Goal: Task Accomplishment & Management: Manage account settings

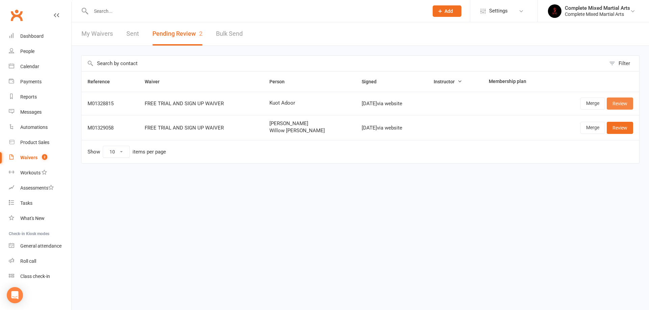
click at [615, 104] on link "Review" at bounding box center [619, 104] width 26 height 12
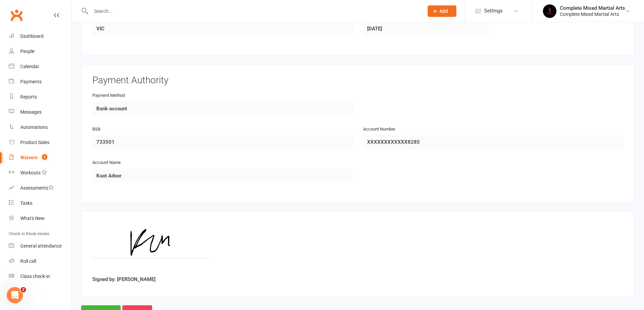
scroll to position [289, 0]
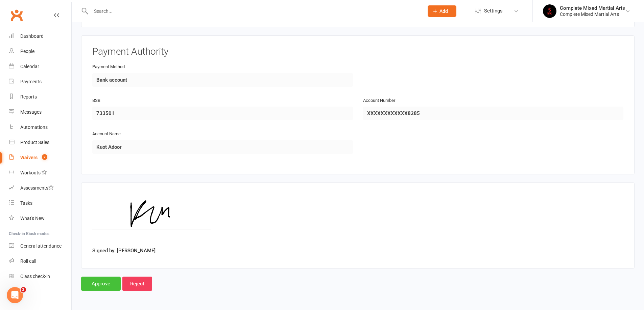
click at [102, 288] on input "Approve" at bounding box center [101, 284] width 40 height 14
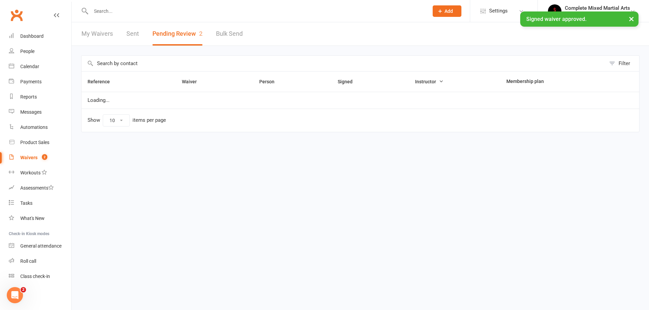
click at [116, 11] on div "× Signed waiver approved." at bounding box center [320, 11] width 640 height 0
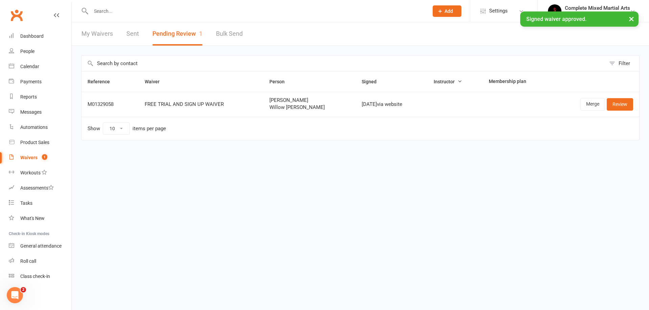
click at [100, 7] on input "text" at bounding box center [256, 10] width 335 height 9
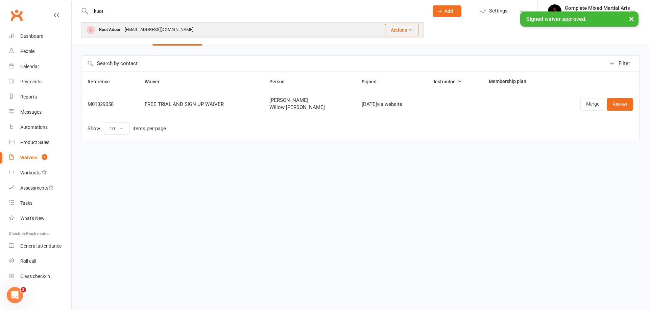
type input "kuot"
click at [113, 35] on div "[PERSON_NAME] [PERSON_NAME][EMAIL_ADDRESS][DOMAIN_NAME]" at bounding box center [210, 30] width 256 height 14
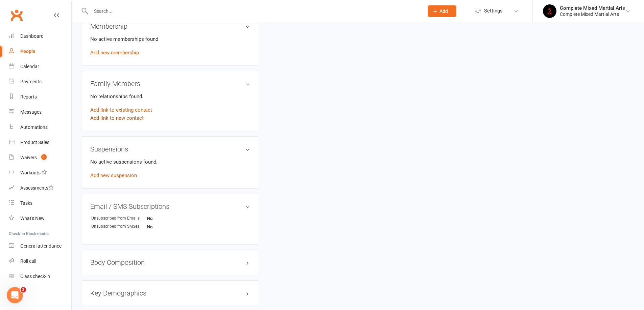
scroll to position [203, 0]
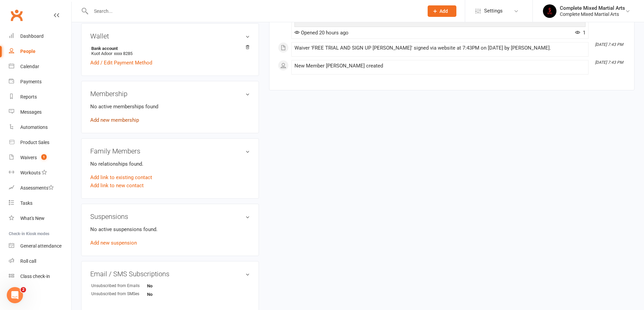
click at [120, 120] on link "Add new membership" at bounding box center [114, 120] width 49 height 6
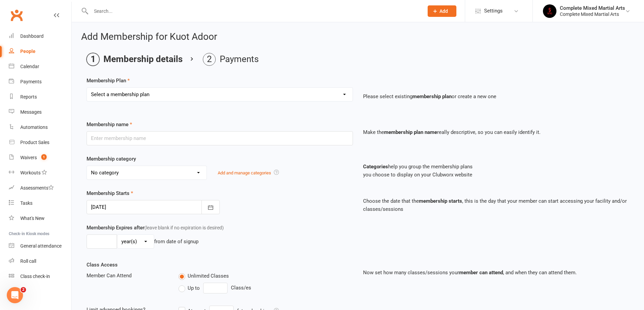
click at [163, 98] on select "Select a membership plan Create new Membership Plan Adults_01_$40 Adults_02_$70…" at bounding box center [220, 95] width 266 height 14
select select "5"
click at [87, 88] on select "Select a membership plan Create new Membership Plan Adults_01_$40 Adults_02_$70…" at bounding box center [220, 95] width 266 height 14
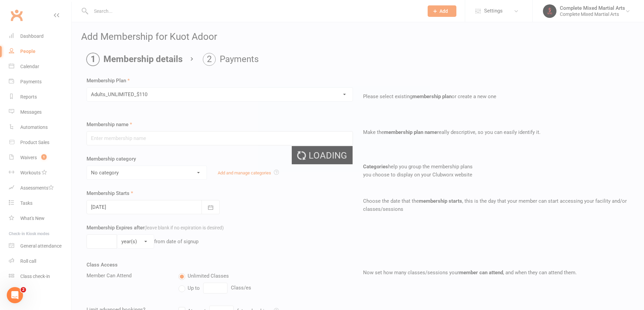
type input "Adults_UNLIMITED_$110"
select select "10"
type input "0"
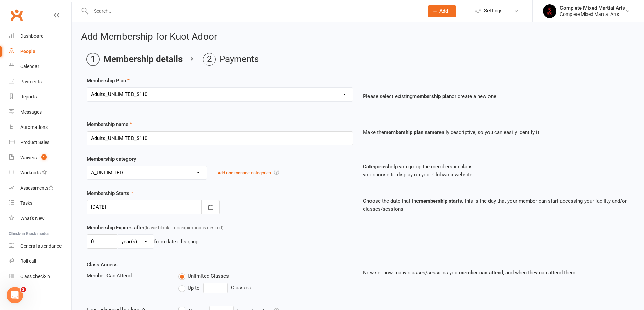
click at [145, 99] on select "Select a membership plan Create new Membership Plan Adults_01_$40 Adults_02_$70…" at bounding box center [220, 95] width 266 height 14
select select "2"
click at [87, 88] on select "Select a membership plan Create new Membership Plan Adults_01_$40 Adults_02_$70…" at bounding box center [220, 95] width 266 height 14
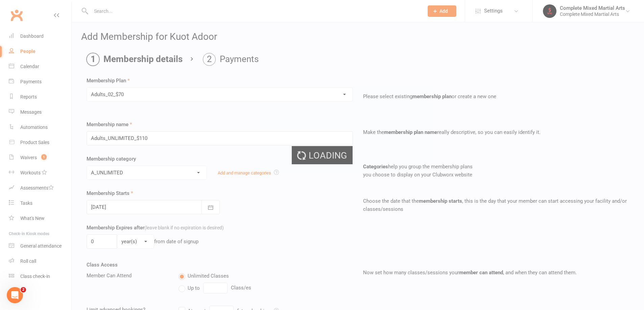
type input "Adults_02_$70"
select select "7"
type input "2"
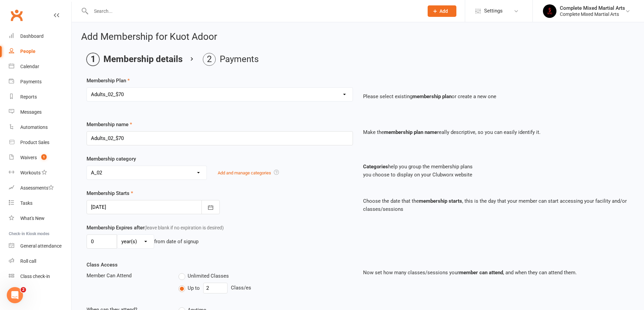
click at [158, 202] on div at bounding box center [152, 207] width 133 height 14
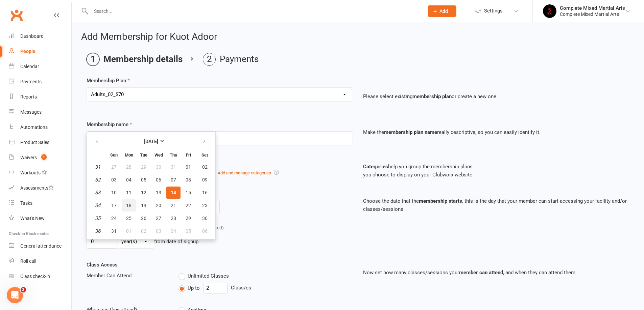
click at [133, 206] on button "18" at bounding box center [129, 206] width 14 height 12
type input "[DATE]"
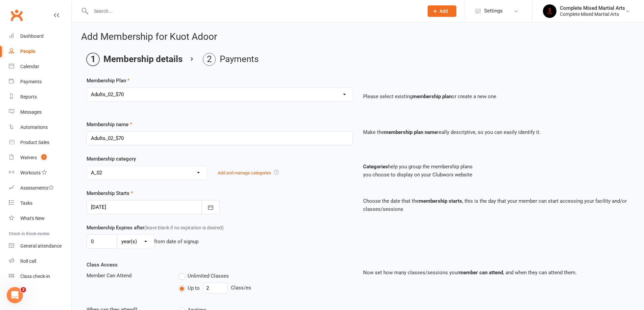
scroll to position [155, 0]
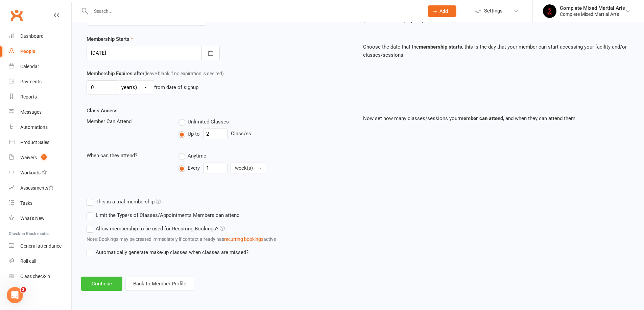
click at [104, 278] on button "Continue" at bounding box center [101, 284] width 41 height 14
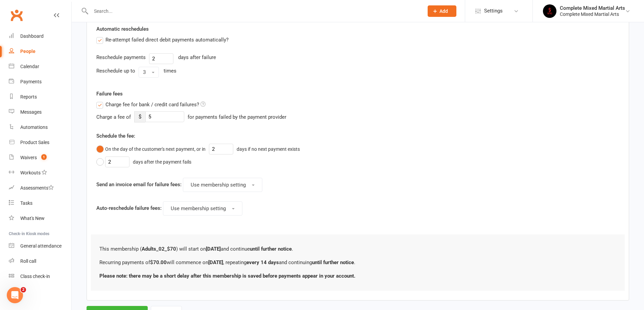
scroll to position [270, 0]
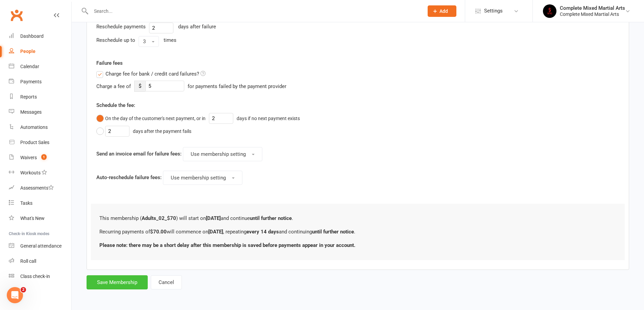
click at [125, 280] on button "Save Membership" at bounding box center [116, 283] width 61 height 14
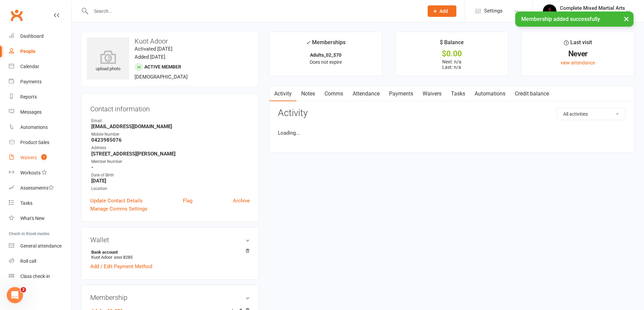
click at [37, 158] on link "Waivers 1" at bounding box center [40, 157] width 62 height 15
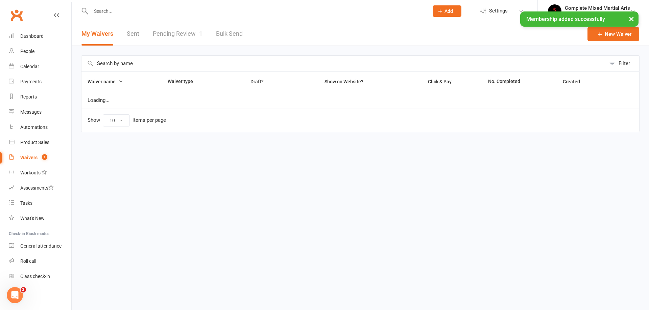
click at [168, 40] on link "Pending Review 1" at bounding box center [178, 33] width 50 height 23
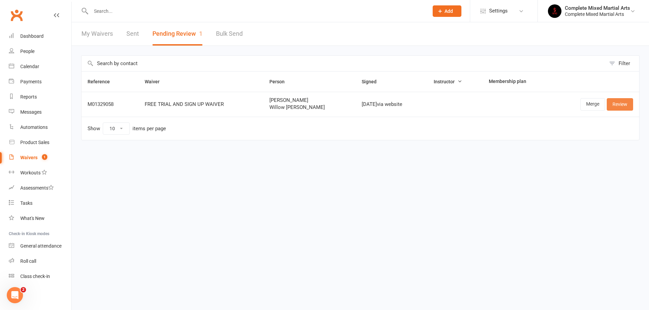
click at [624, 99] on link "Review" at bounding box center [619, 104] width 26 height 12
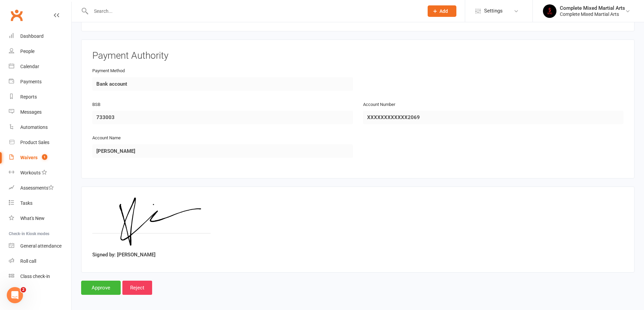
scroll to position [595, 0]
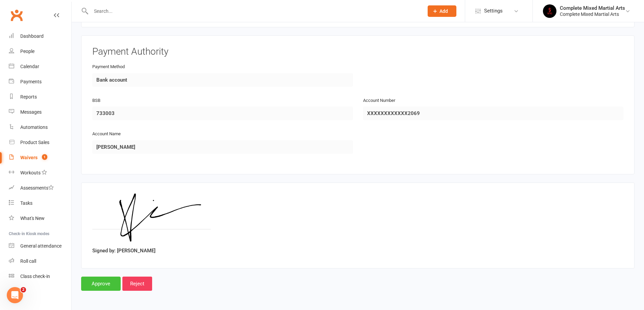
click at [114, 286] on input "Approve" at bounding box center [101, 284] width 40 height 14
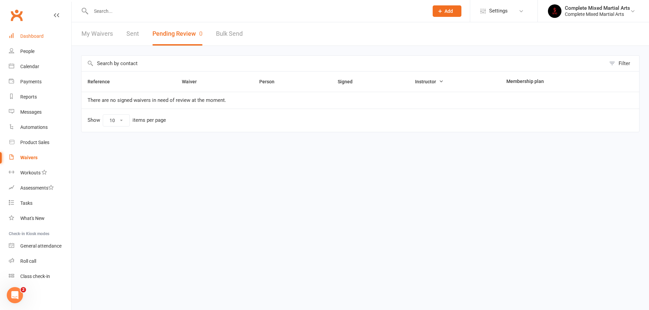
click at [22, 38] on div "Dashboard" at bounding box center [31, 35] width 23 height 5
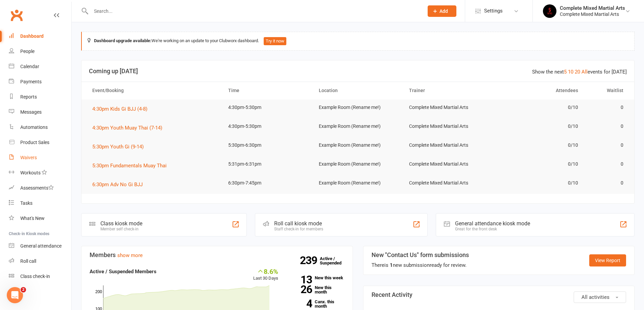
click at [27, 164] on link "Waivers" at bounding box center [40, 157] width 62 height 15
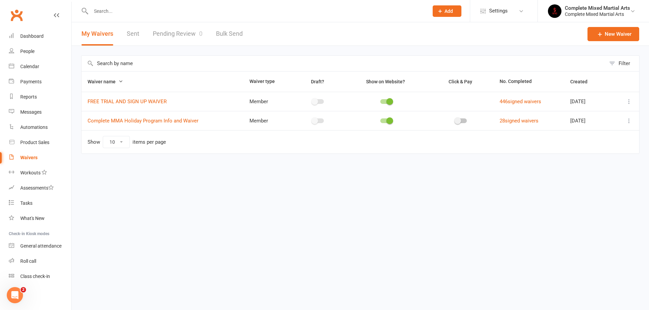
click at [180, 31] on link "Pending Review 0" at bounding box center [178, 33] width 50 height 23
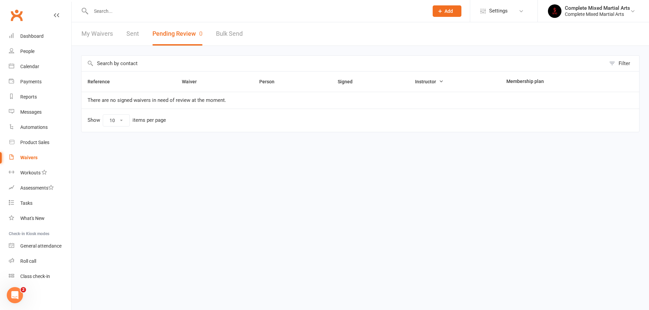
click at [22, 158] on div "Waivers" at bounding box center [28, 157] width 17 height 5
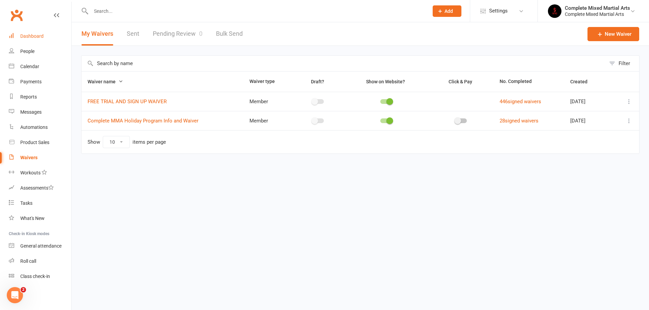
click at [41, 40] on link "Dashboard" at bounding box center [40, 36] width 62 height 15
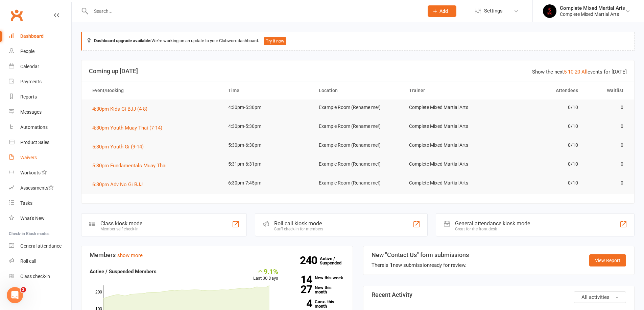
click at [39, 159] on link "Waivers" at bounding box center [40, 157] width 62 height 15
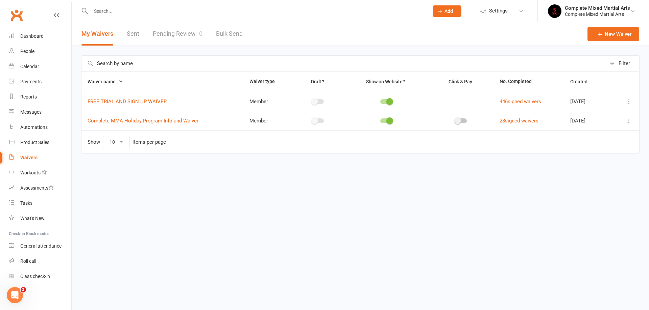
click at [156, 35] on link "Pending Review 0" at bounding box center [178, 33] width 50 height 23
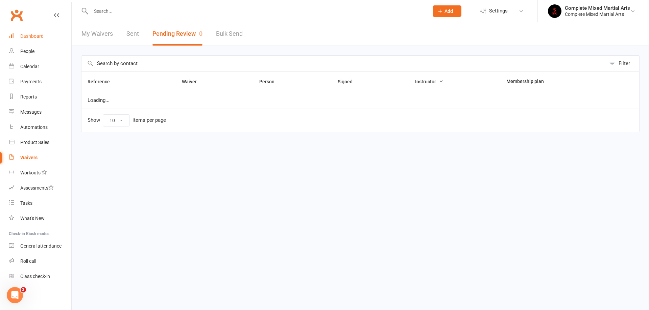
click at [33, 34] on div "Dashboard" at bounding box center [31, 35] width 23 height 5
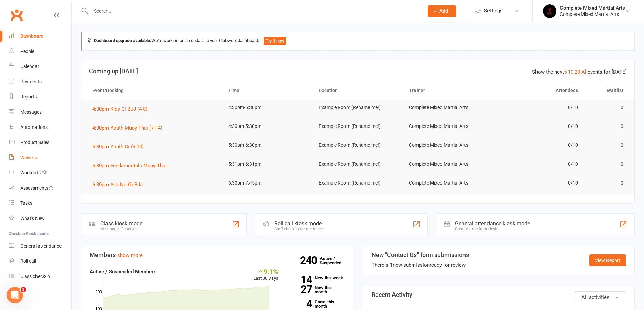
click at [32, 153] on link "Waivers" at bounding box center [40, 157] width 62 height 15
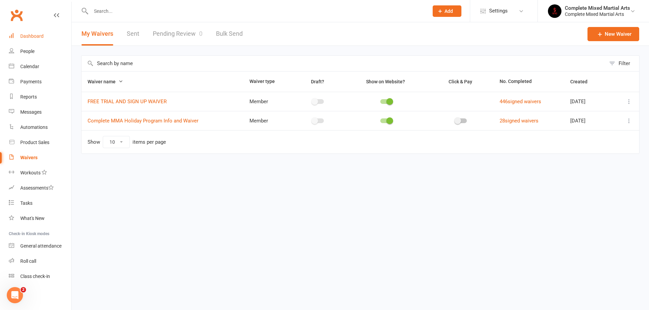
click at [25, 32] on link "Dashboard" at bounding box center [40, 36] width 62 height 15
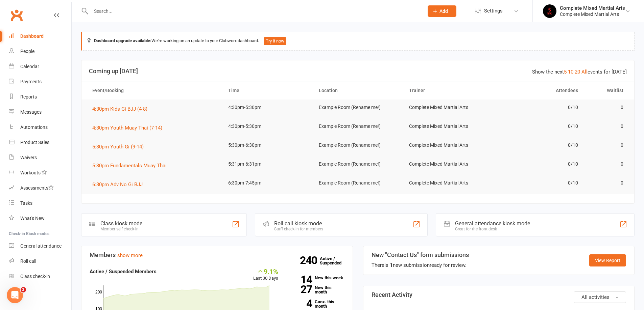
click at [120, 11] on input "text" at bounding box center [254, 10] width 330 height 9
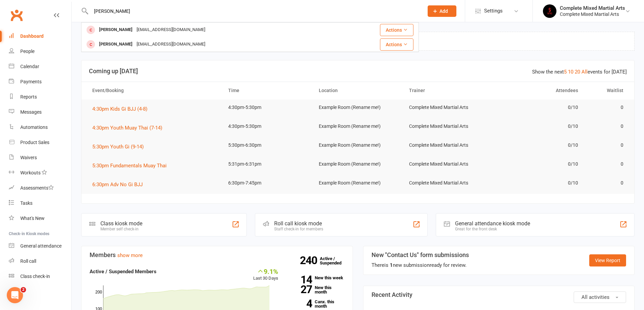
type input "[PERSON_NAME]"
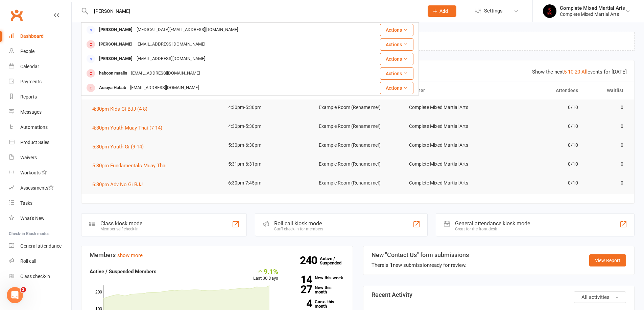
click at [150, 11] on input "[PERSON_NAME]" at bounding box center [254, 10] width 330 height 9
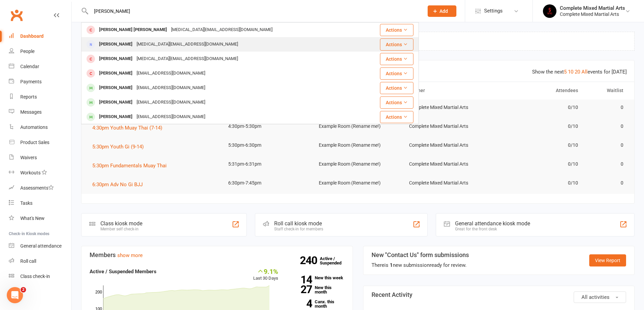
type input "[PERSON_NAME]"
click at [135, 41] on div "[MEDICAL_DATA][EMAIL_ADDRESS][DOMAIN_NAME]" at bounding box center [186, 45] width 105 height 10
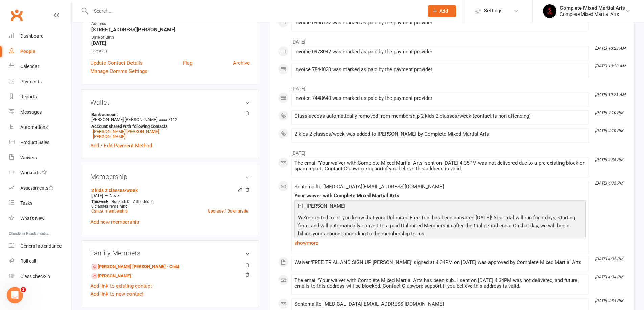
scroll to position [135, 0]
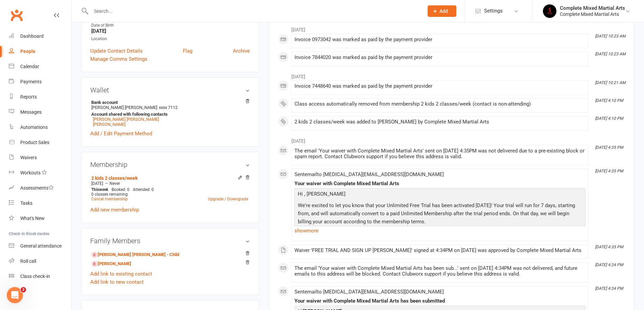
click at [234, 164] on h3 "Membership" at bounding box center [169, 164] width 159 height 7
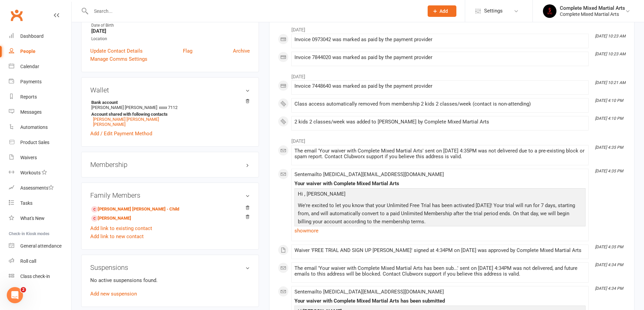
click at [234, 164] on h3 "Membership" at bounding box center [169, 164] width 159 height 7
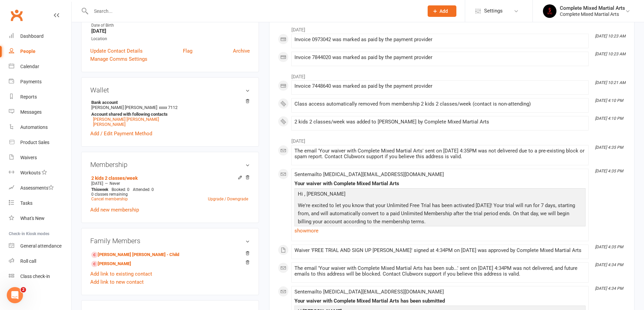
click at [189, 157] on div "Membership 2 kids 2 classes/week [DATE] — Never This week Booked: 0 Attended: 0…" at bounding box center [170, 187] width 178 height 71
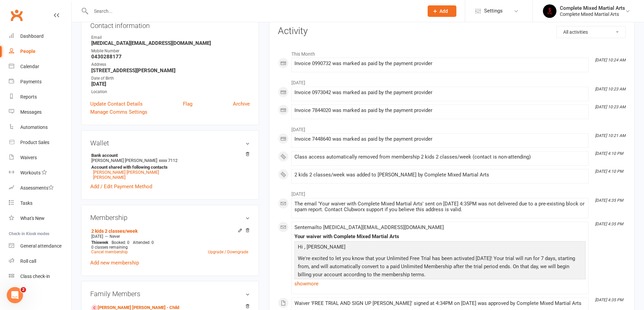
scroll to position [0, 0]
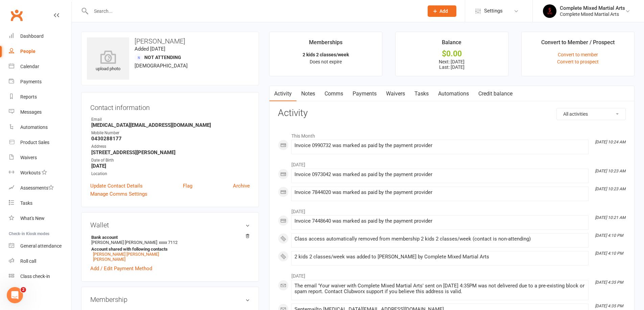
click at [371, 95] on link "Payments" at bounding box center [364, 94] width 33 height 16
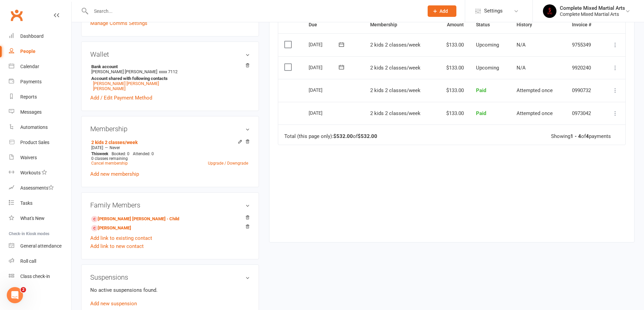
scroll to position [203, 0]
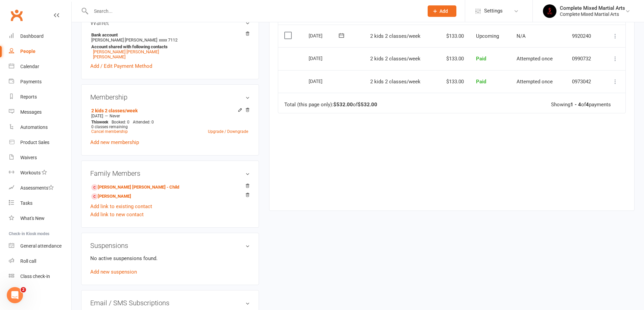
click at [130, 94] on h3 "Membership" at bounding box center [169, 97] width 159 height 7
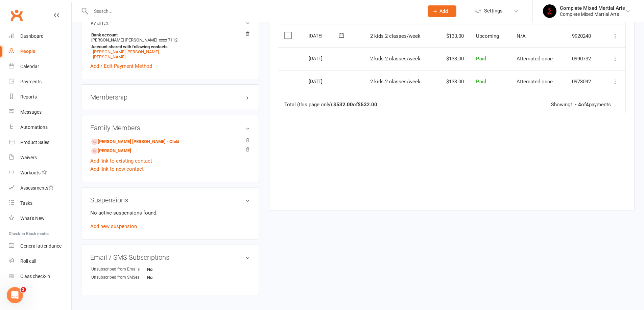
click at [139, 95] on h3 "Membership" at bounding box center [169, 97] width 159 height 7
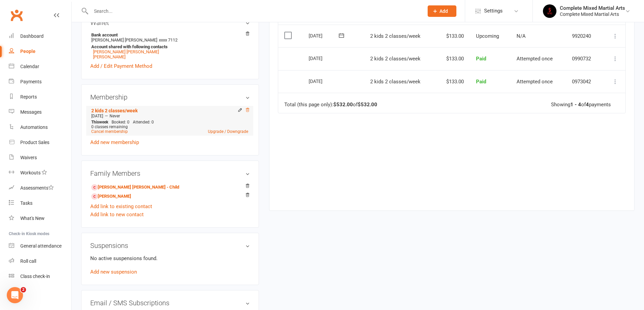
click at [248, 110] on icon at bounding box center [247, 110] width 3 height 4
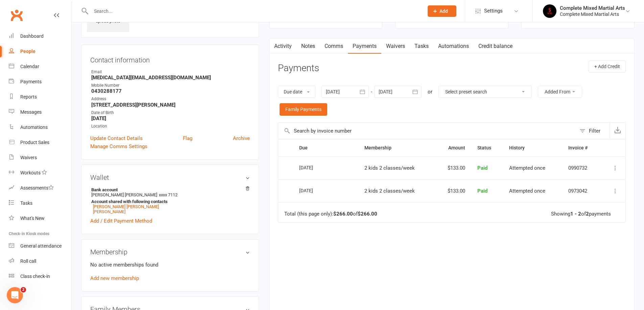
scroll to position [0, 0]
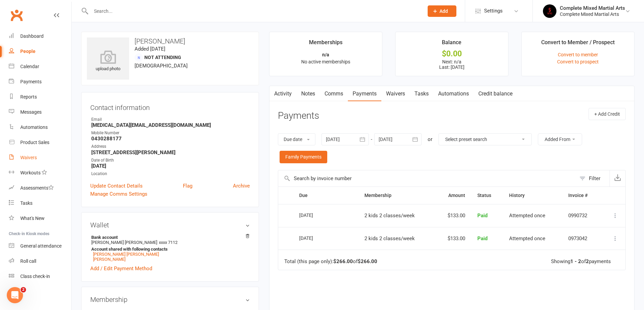
click at [32, 157] on div "Waivers" at bounding box center [28, 157] width 17 height 5
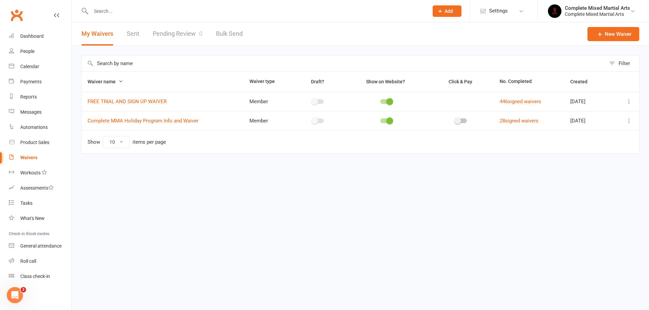
click at [113, 14] on input "text" at bounding box center [256, 10] width 335 height 9
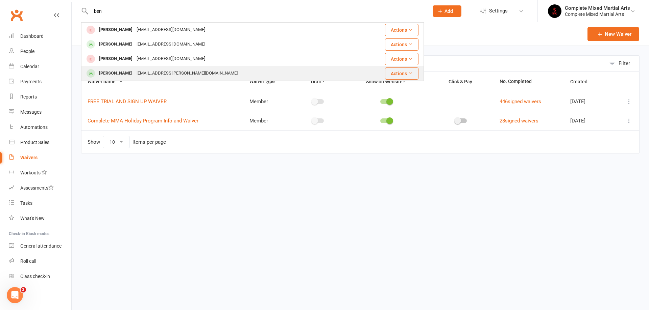
type input "ben"
click at [164, 70] on div "[EMAIL_ADDRESS][PERSON_NAME][DOMAIN_NAME]" at bounding box center [186, 74] width 105 height 10
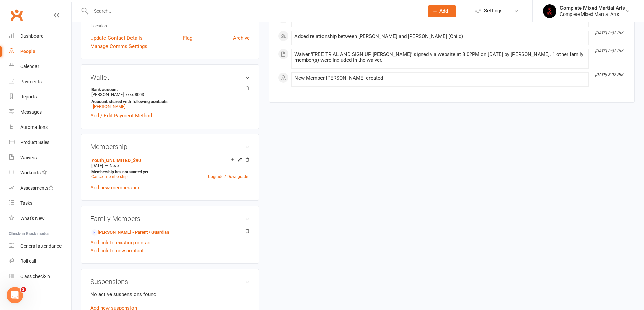
scroll to position [169, 0]
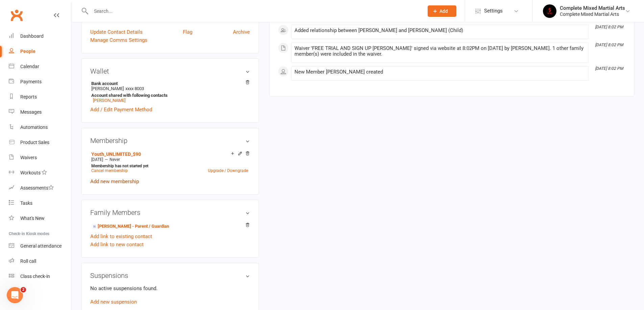
click at [125, 179] on link "Add new membership" at bounding box center [114, 182] width 49 height 6
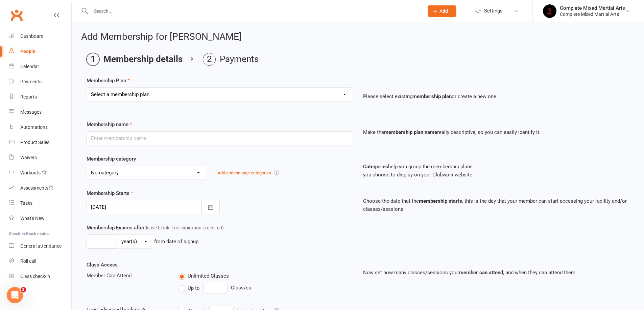
click at [148, 99] on select "Select a membership plan Create new Membership Plan Adults_01_$40 Adults_02_$70…" at bounding box center [220, 95] width 266 height 14
select select "8"
click at [87, 88] on select "Select a membership plan Create new Membership Plan Adults_01_$40 Adults_02_$70…" at bounding box center [220, 95] width 266 height 14
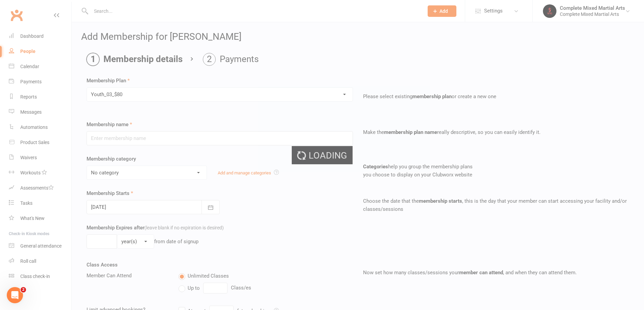
type input "Youth_03_$80"
select select "20"
type input "0"
type input "3"
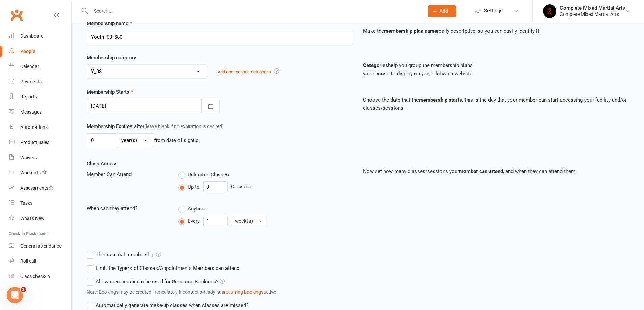
scroll to position [155, 0]
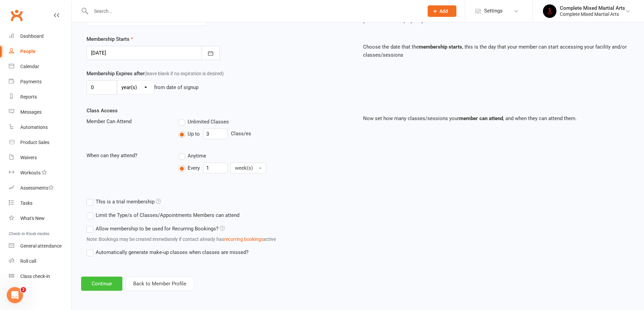
click at [106, 281] on button "Continue" at bounding box center [101, 284] width 41 height 14
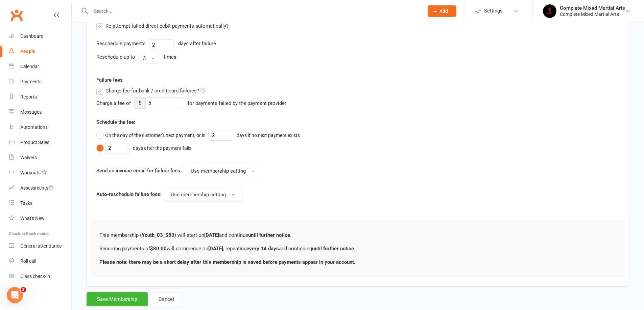
scroll to position [270, 0]
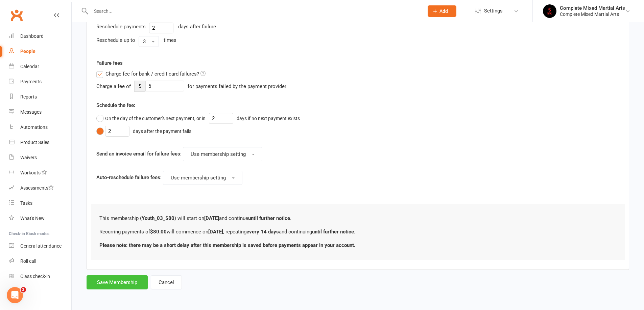
click at [114, 287] on button "Save Membership" at bounding box center [116, 283] width 61 height 14
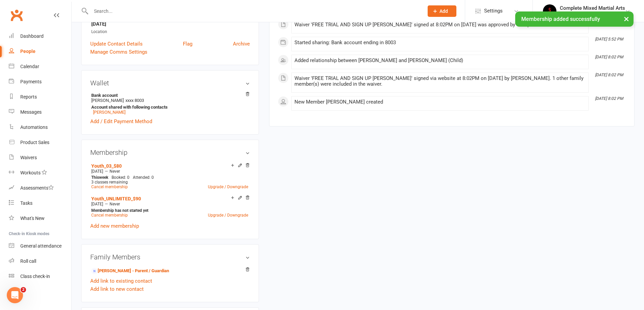
scroll to position [203, 0]
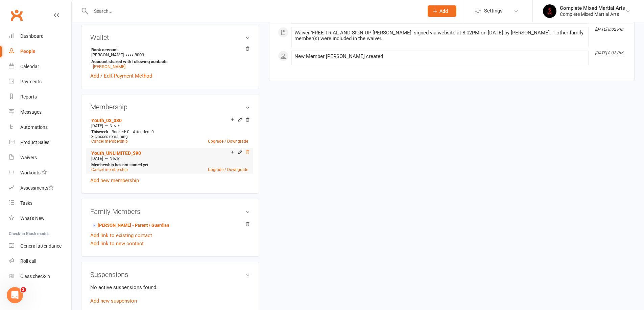
click at [248, 152] on icon at bounding box center [247, 152] width 5 height 5
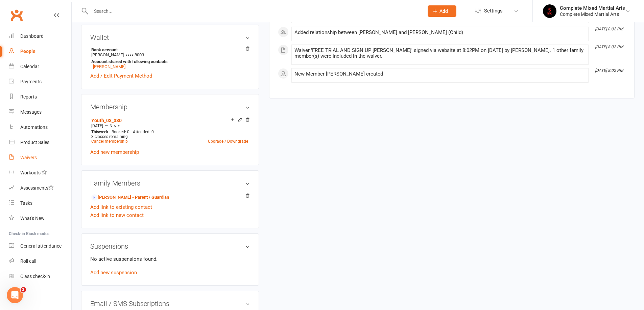
click at [32, 160] on div "Waivers" at bounding box center [28, 157] width 17 height 5
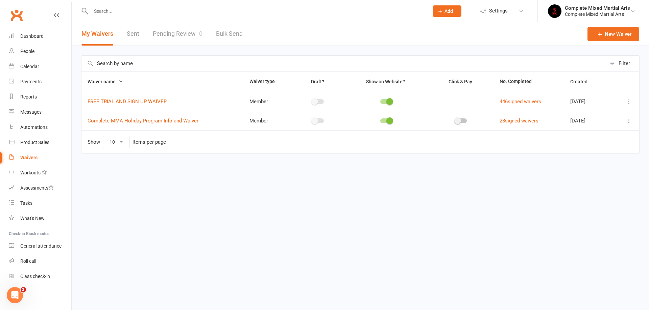
click at [182, 34] on link "Pending Review 0" at bounding box center [178, 33] width 50 height 23
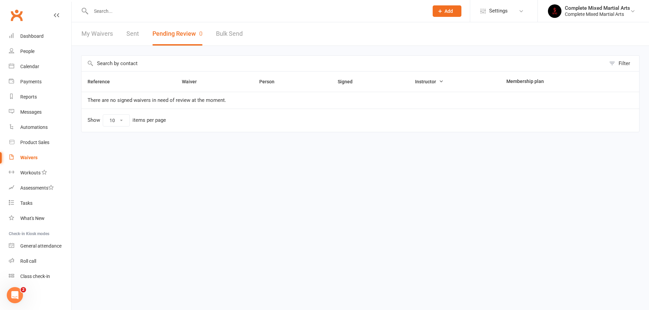
click at [120, 16] on div at bounding box center [252, 11] width 343 height 22
click at [118, 11] on input "text" at bounding box center [256, 10] width 335 height 9
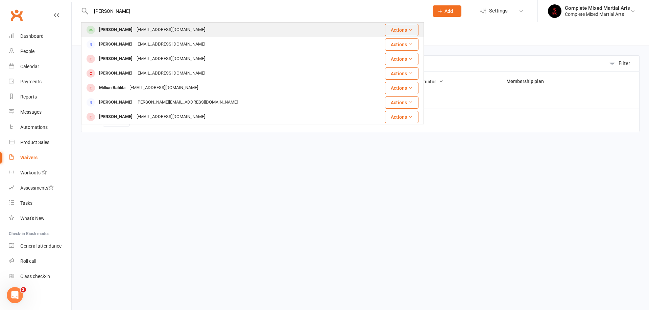
type input "[PERSON_NAME]"
click at [119, 25] on div "[PERSON_NAME]" at bounding box center [115, 30] width 37 height 10
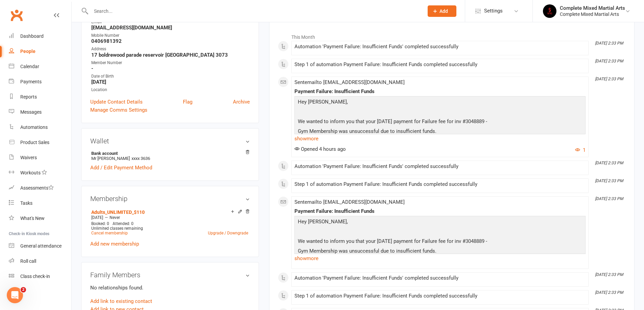
scroll to position [101, 0]
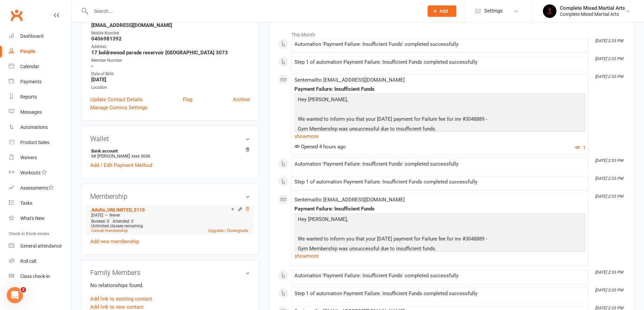
click at [246, 207] on icon at bounding box center [247, 209] width 5 height 5
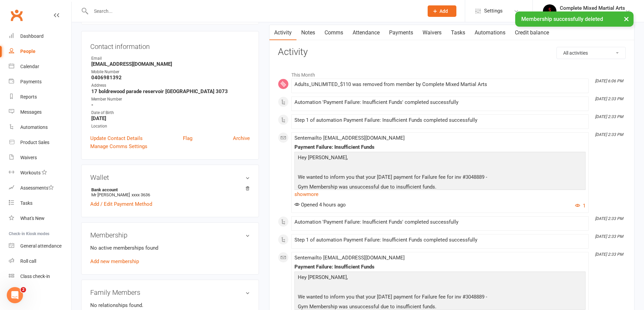
scroll to position [0, 0]
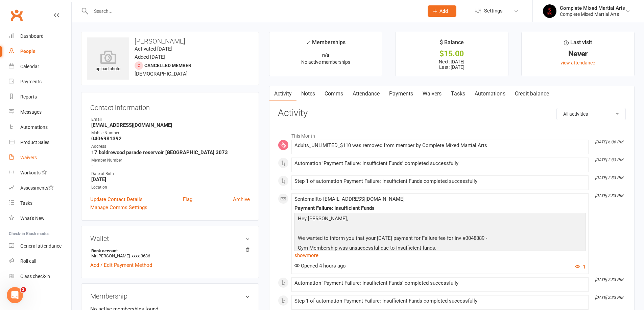
click at [43, 158] on link "Waivers" at bounding box center [40, 157] width 62 height 15
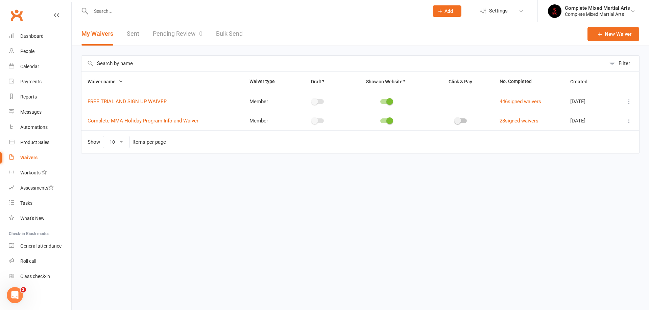
click at [123, 10] on input "text" at bounding box center [256, 10] width 335 height 9
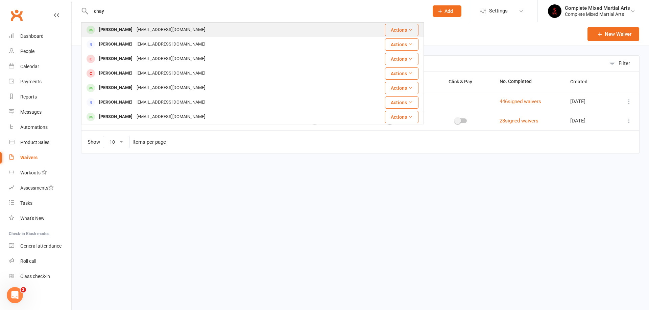
type input "chay"
click at [156, 25] on div "[EMAIL_ADDRESS][DOMAIN_NAME]" at bounding box center [170, 30] width 73 height 10
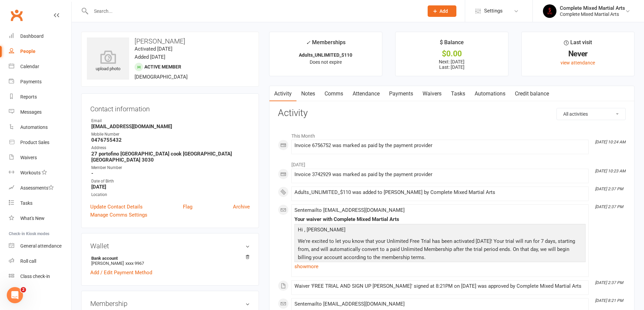
click at [120, 13] on input "text" at bounding box center [254, 10] width 330 height 9
click at [403, 96] on link "Payments" at bounding box center [400, 94] width 33 height 16
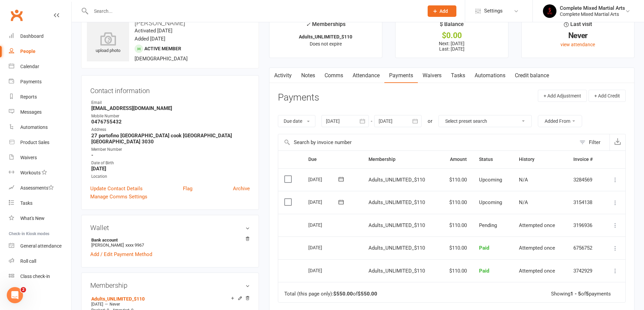
scroll to position [34, 0]
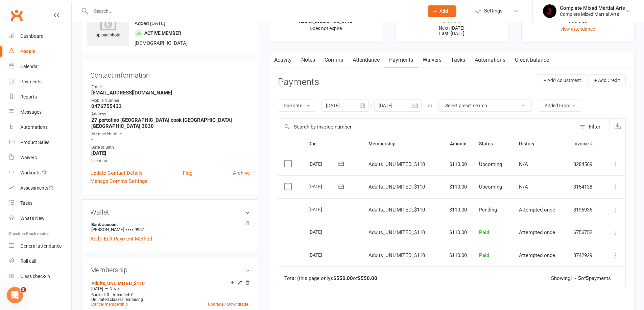
click at [613, 211] on icon at bounding box center [614, 210] width 7 height 7
click at [394, 195] on td "Adults_UNLIMITED_$110" at bounding box center [400, 187] width 77 height 23
click at [104, 7] on input "text" at bounding box center [254, 10] width 330 height 9
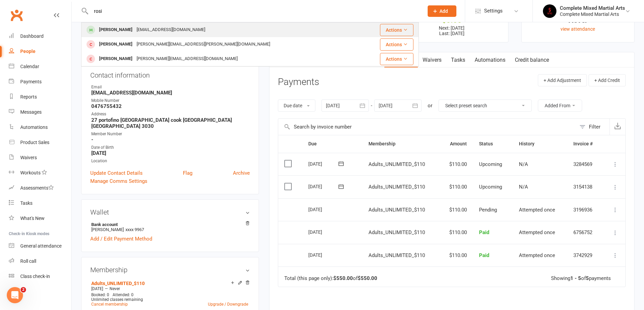
type input "rosi"
click at [136, 30] on div "[EMAIL_ADDRESS][DOMAIN_NAME]" at bounding box center [170, 30] width 73 height 10
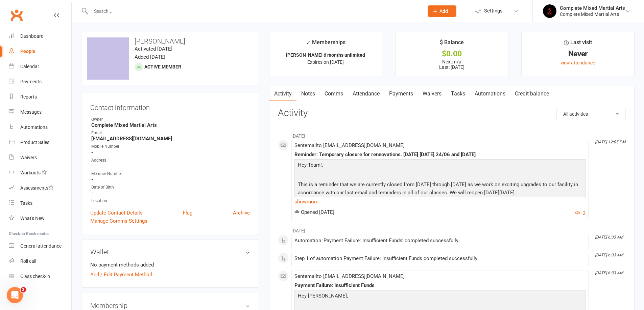
click at [313, 96] on link "Notes" at bounding box center [307, 94] width 23 height 16
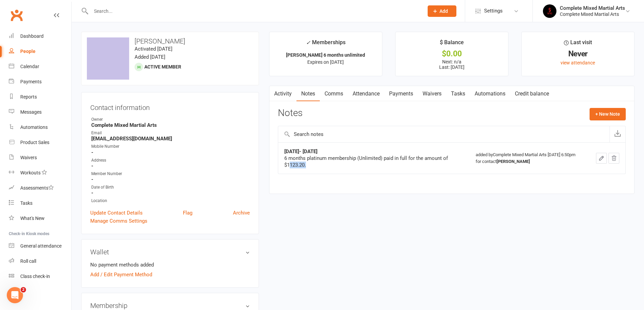
drag, startPoint x: 308, startPoint y: 168, endPoint x: 289, endPoint y: 167, distance: 19.3
click at [289, 167] on div "6 months platinum membership (Unlimited) paid in full for the amount of $1123.2…" at bounding box center [368, 162] width 169 height 14
click at [310, 168] on div "6 months platinum membership (Unlimited) paid in full for the amount of $1123.2…" at bounding box center [368, 162] width 169 height 14
